Goal: Information Seeking & Learning: Learn about a topic

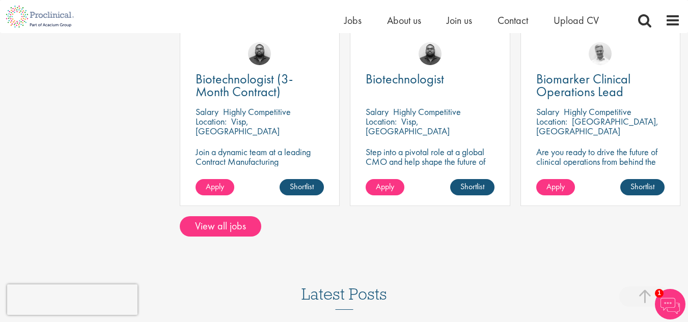
scroll to position [825, 0]
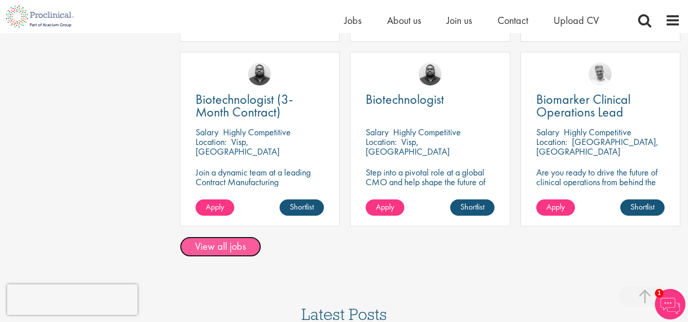
click at [231, 246] on link "View all jobs" at bounding box center [221, 247] width 82 height 20
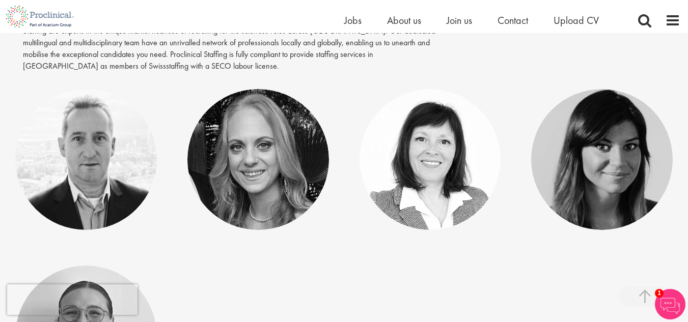
scroll to position [224, 0]
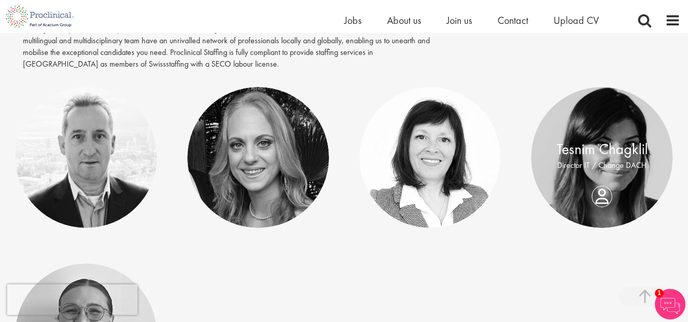
click at [600, 177] on div "Tesnim Chagklil Director IT / Change DACH" at bounding box center [602, 158] width 142 height 39
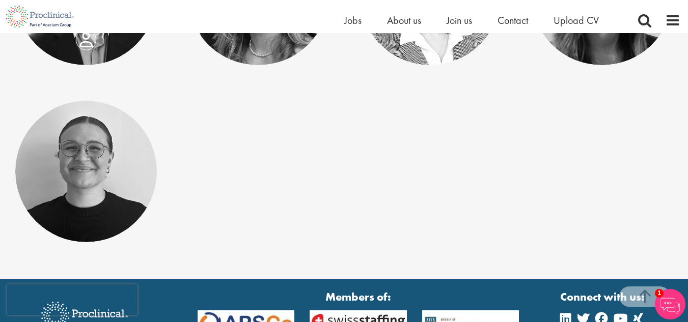
scroll to position [448, 0]
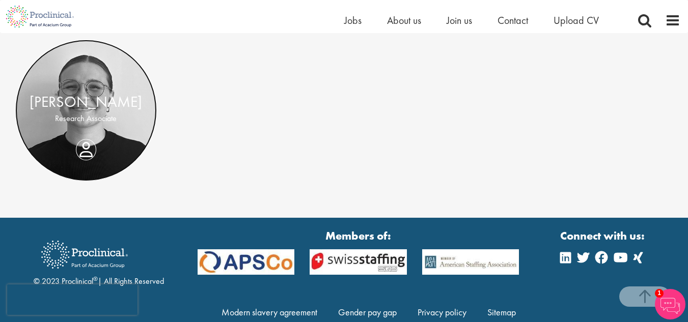
click at [85, 89] on link at bounding box center [86, 111] width 142 height 142
